Goal: Register for event/course

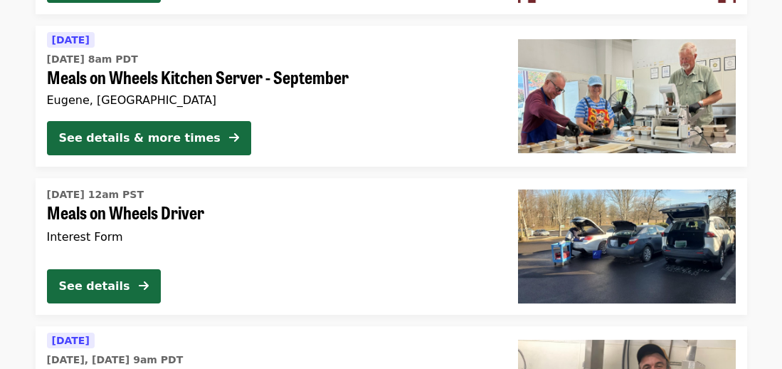
scroll to position [2367, 0]
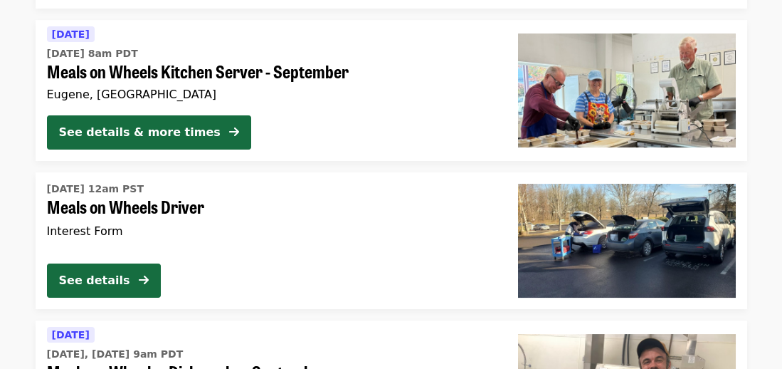
click at [105, 208] on span "Meals on Wheels Driver" at bounding box center [271, 206] width 448 height 21
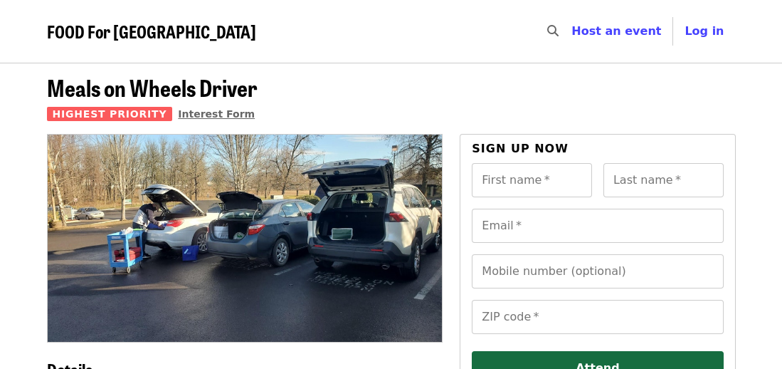
click at [178, 115] on span "Interest Form" at bounding box center [216, 113] width 77 height 11
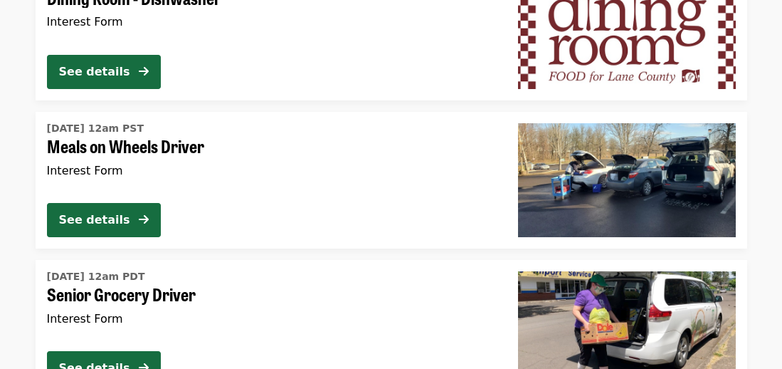
scroll to position [282, 0]
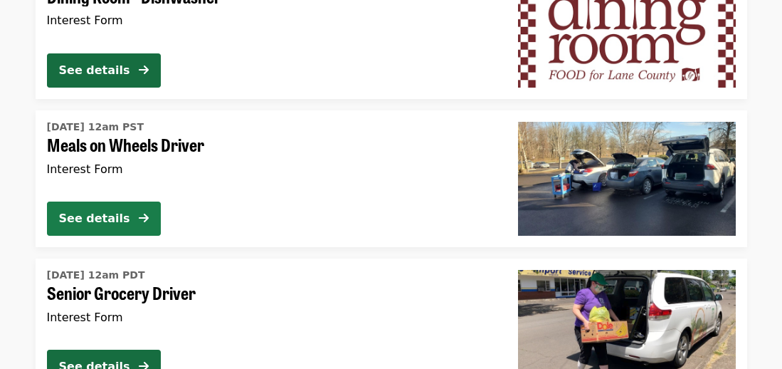
click at [107, 220] on div "See details" at bounding box center [94, 218] width 71 height 17
